Goal: Navigation & Orientation: Understand site structure

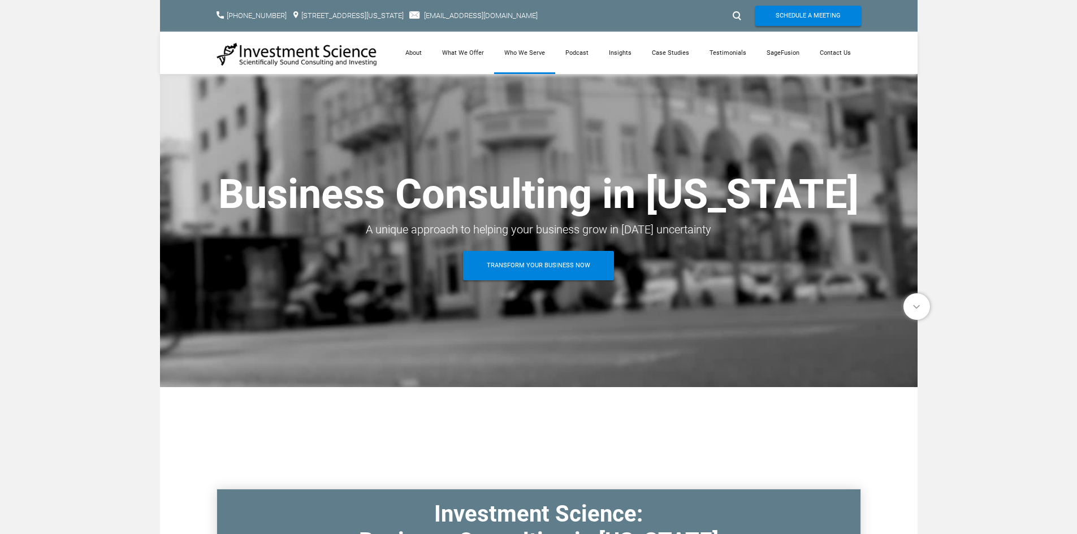
click at [515, 54] on link "Who We Serve" at bounding box center [524, 53] width 61 height 42
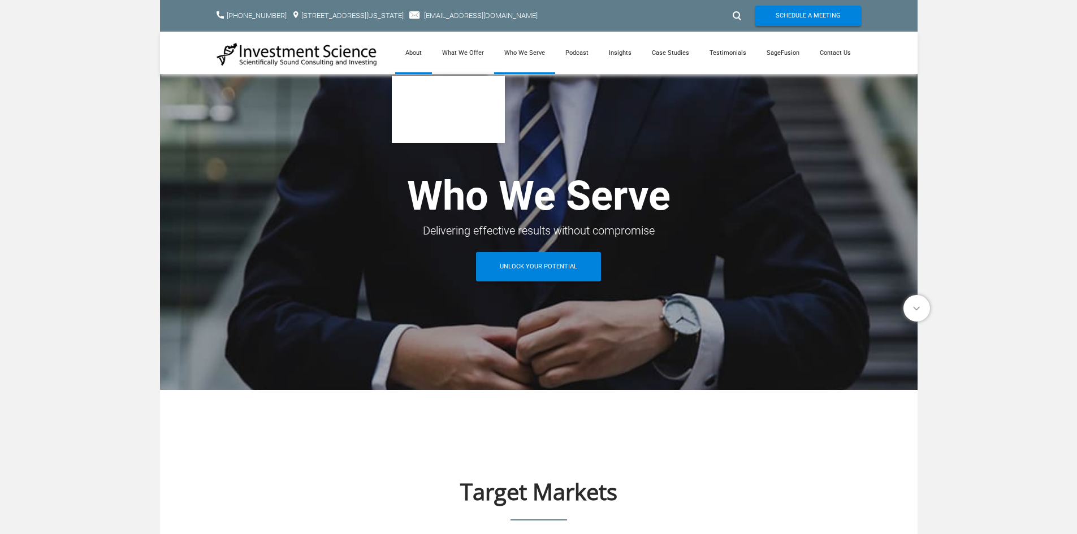
click at [424, 55] on link "About" at bounding box center [413, 53] width 37 height 42
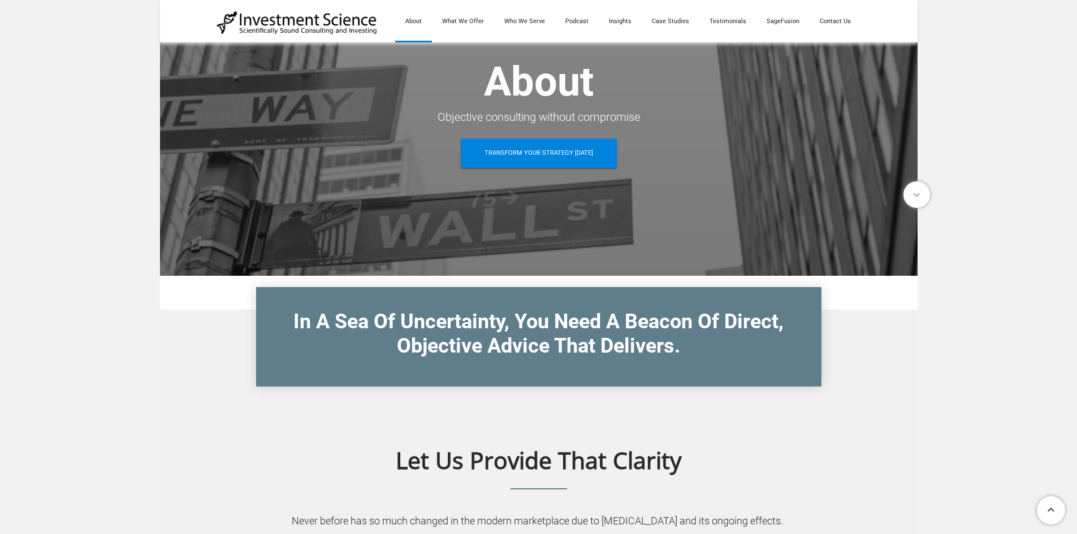
scroll to position [113, 0]
